Goal: Transaction & Acquisition: Book appointment/travel/reservation

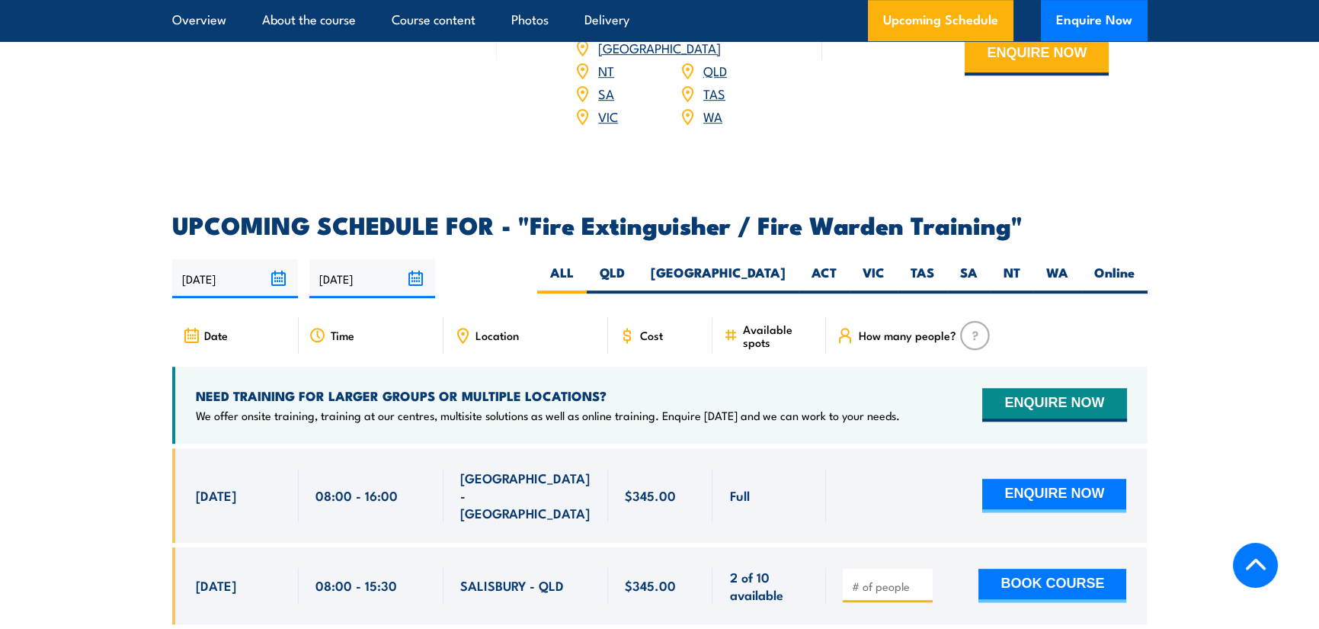
scroll to position [2287, 0]
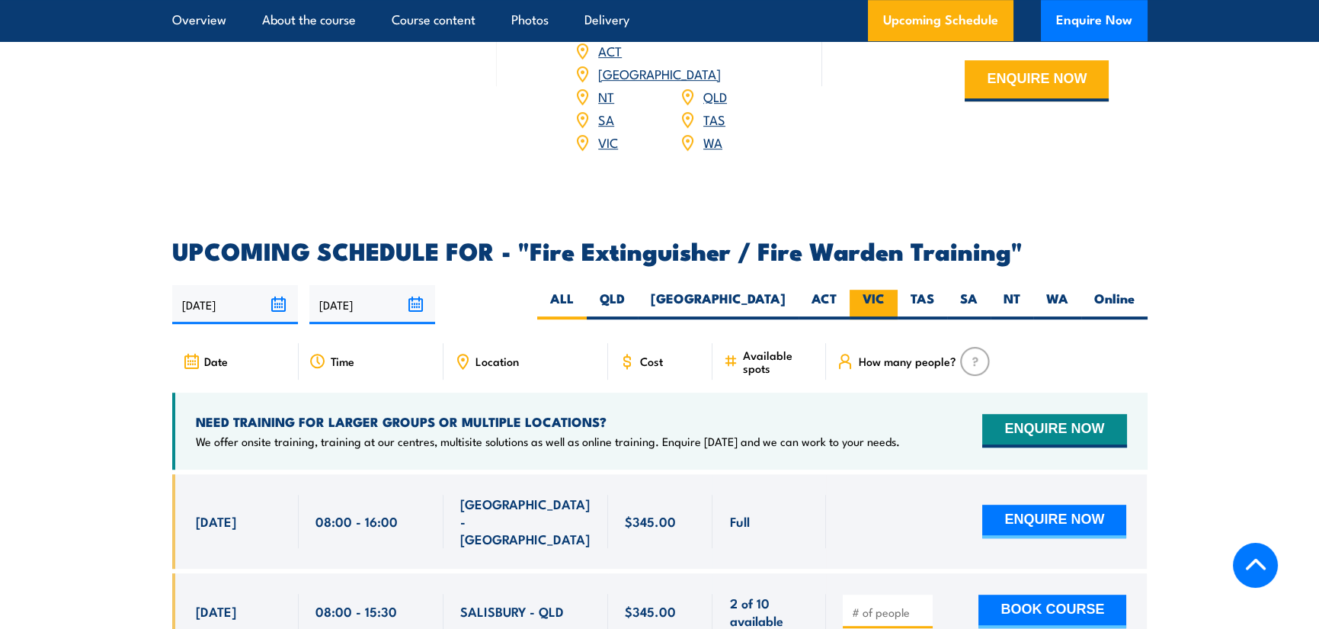
click at [861, 290] on label "VIC" at bounding box center [874, 305] width 48 height 30
click at [885, 290] on input "VIC" at bounding box center [890, 295] width 10 height 10
radio input "true"
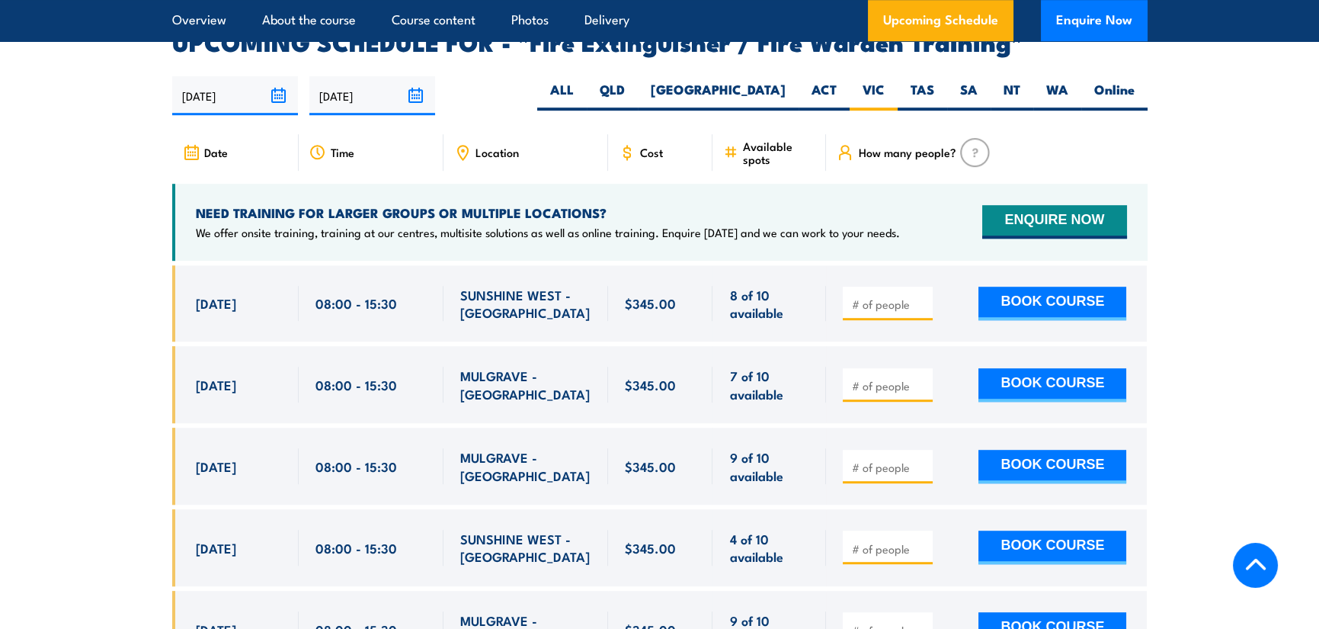
scroll to position [2502, 0]
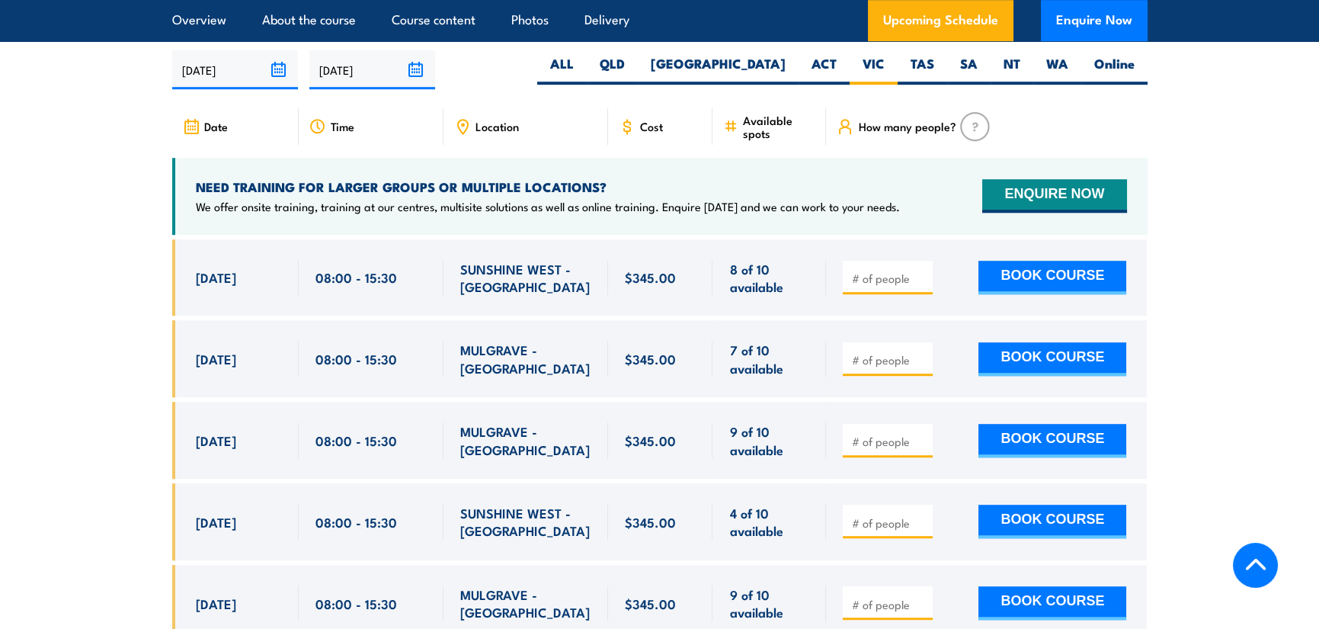
scroll to position [2502, 0]
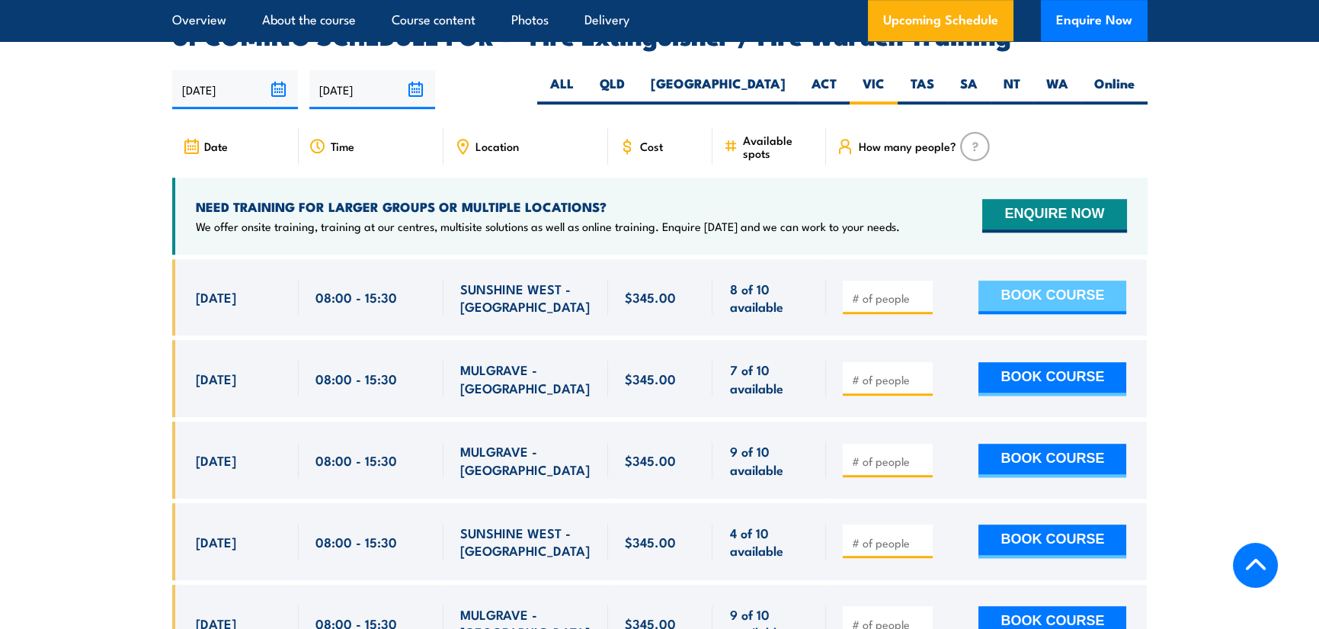
click at [1041, 281] on button "BOOK COURSE" at bounding box center [1053, 298] width 148 height 34
drag, startPoint x: 873, startPoint y: 270, endPoint x: 921, endPoint y: 265, distance: 48.2
click at [875, 290] on input "number" at bounding box center [889, 297] width 76 height 15
type input "1"
click at [919, 290] on input "1" at bounding box center [889, 297] width 76 height 15
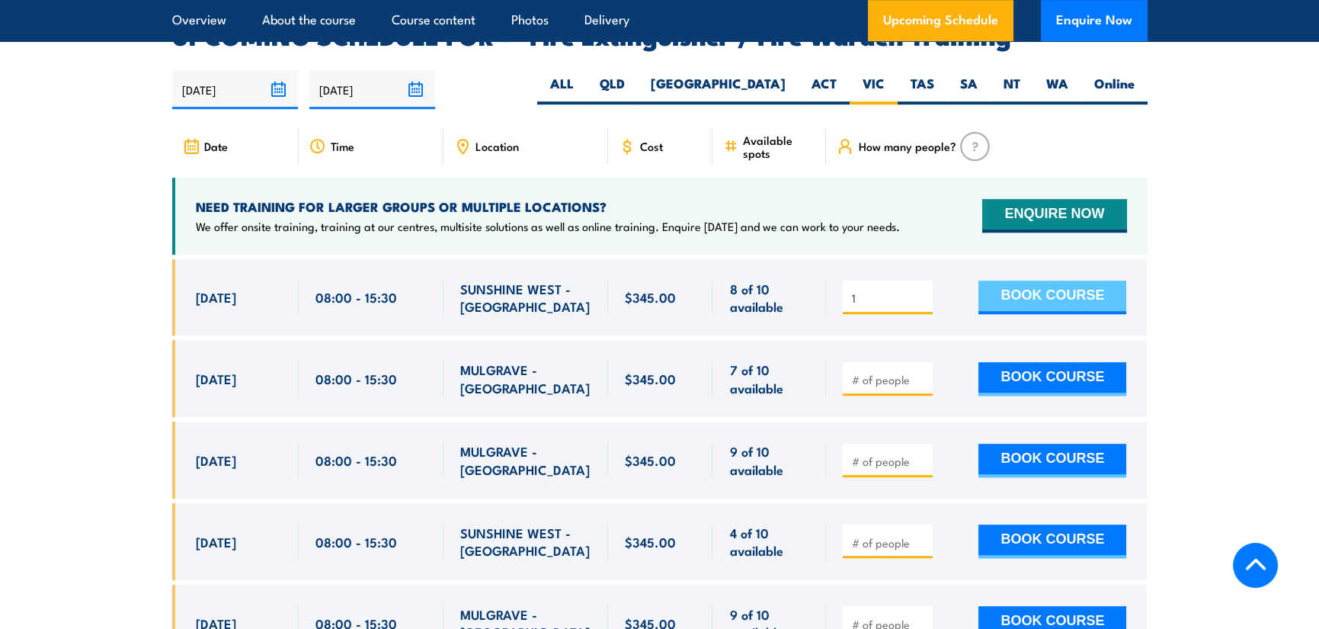
drag, startPoint x: 976, startPoint y: 271, endPoint x: 1003, endPoint y: 271, distance: 27.4
click at [976, 280] on div "1 BOOK COURSE" at bounding box center [985, 298] width 284 height 36
click at [1010, 281] on button "BOOK COURSE" at bounding box center [1053, 298] width 148 height 34
